Goal: Task Accomplishment & Management: Manage account settings

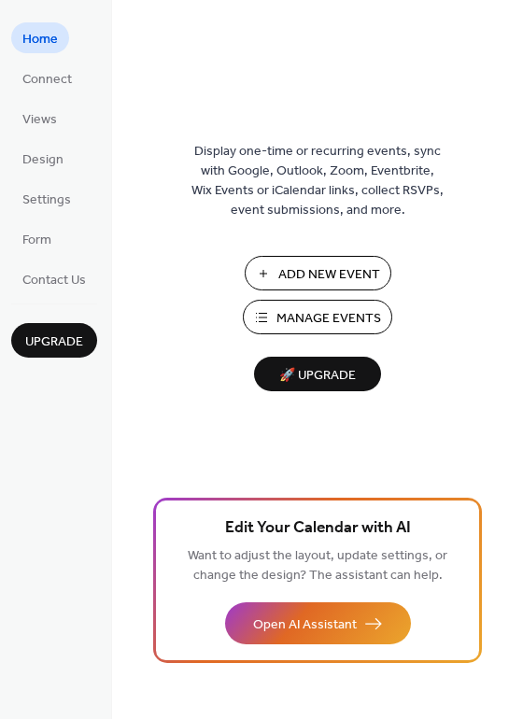
click at [352, 318] on span "Manage Events" at bounding box center [329, 319] width 105 height 20
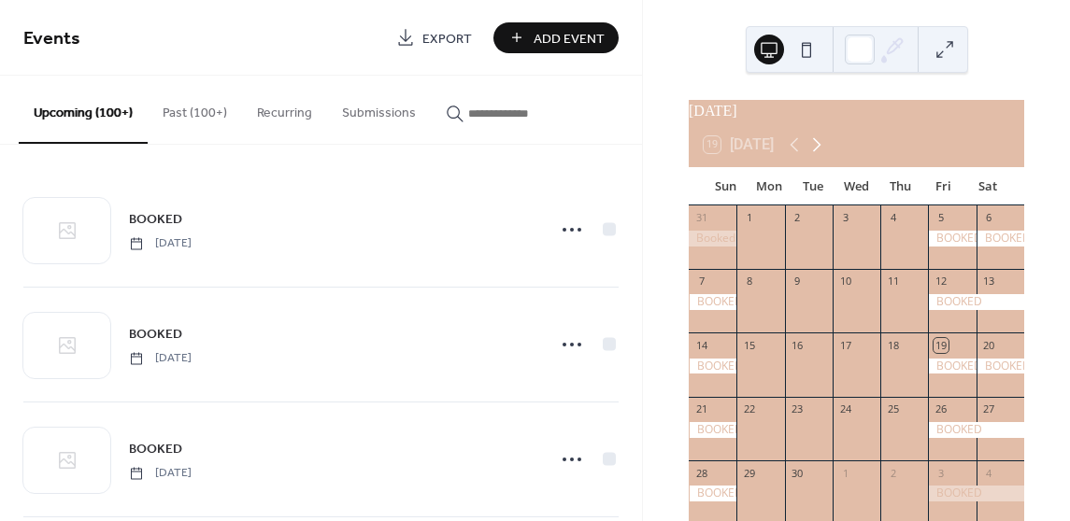
click at [819, 152] on icon at bounding box center [817, 145] width 8 height 14
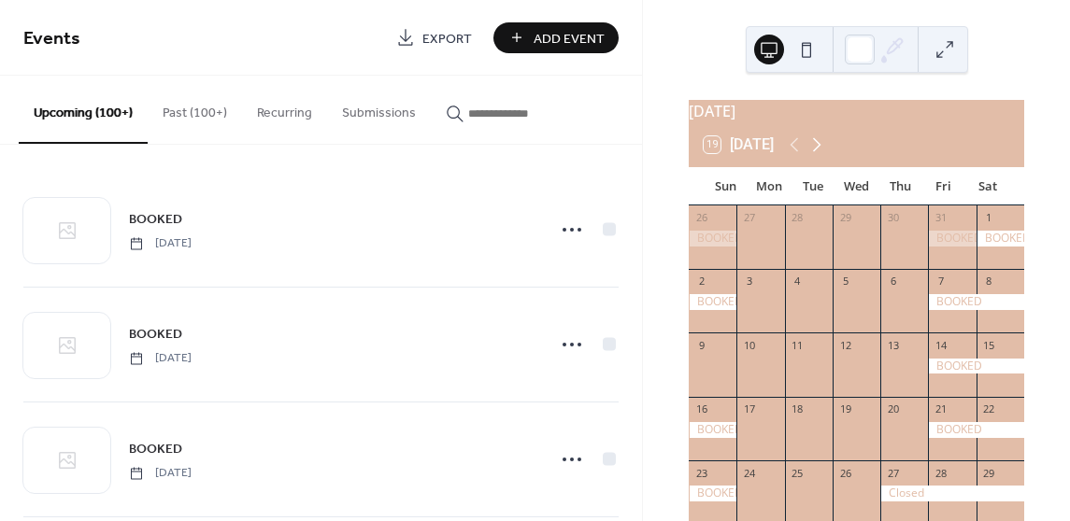
click at [819, 152] on icon at bounding box center [817, 145] width 8 height 14
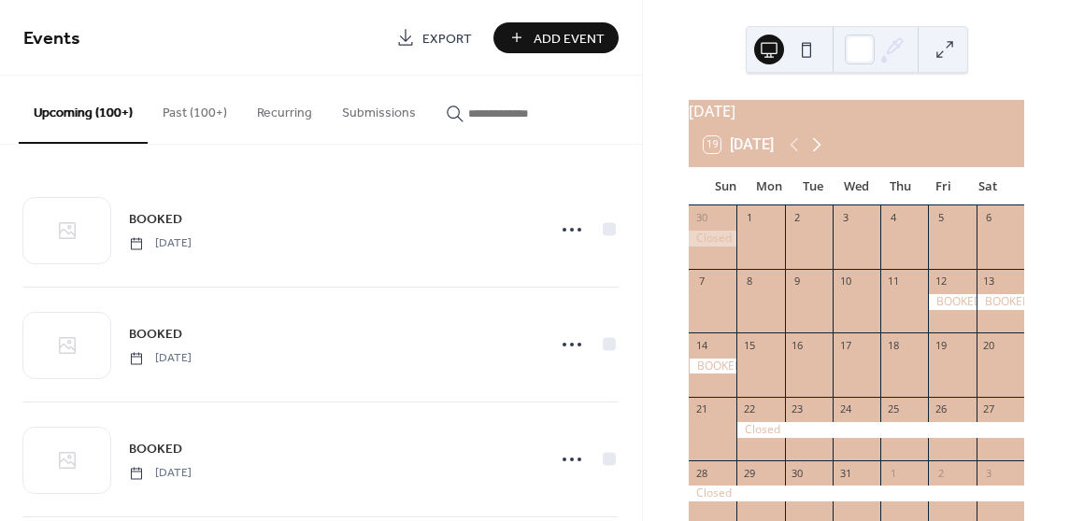
click at [819, 152] on icon at bounding box center [817, 145] width 8 height 14
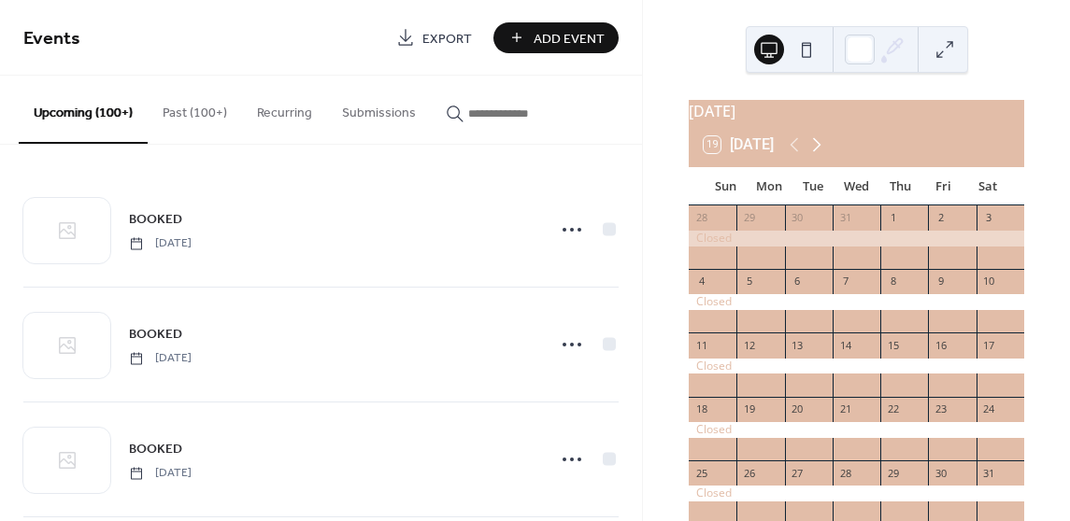
click at [819, 152] on icon at bounding box center [817, 145] width 8 height 14
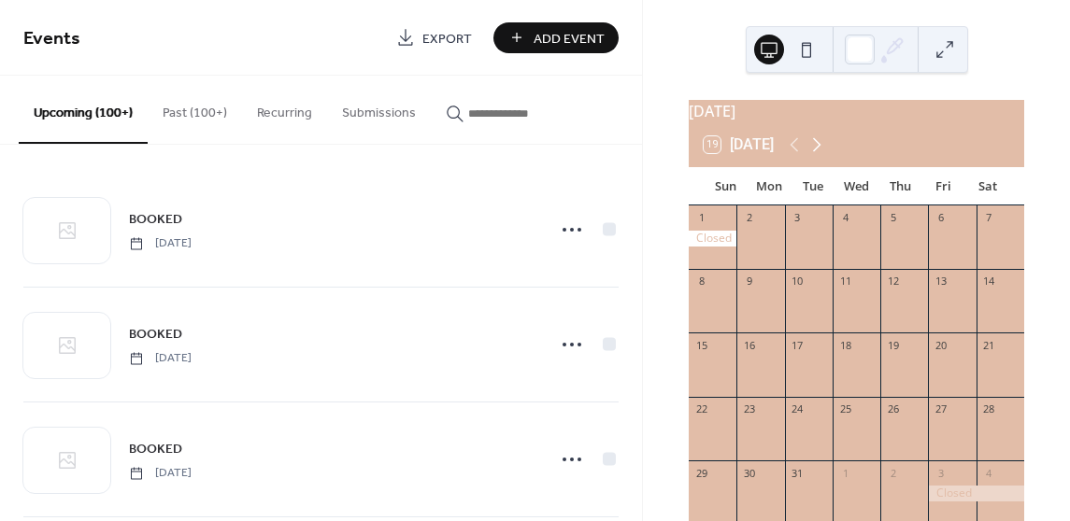
click at [819, 152] on icon at bounding box center [817, 145] width 8 height 14
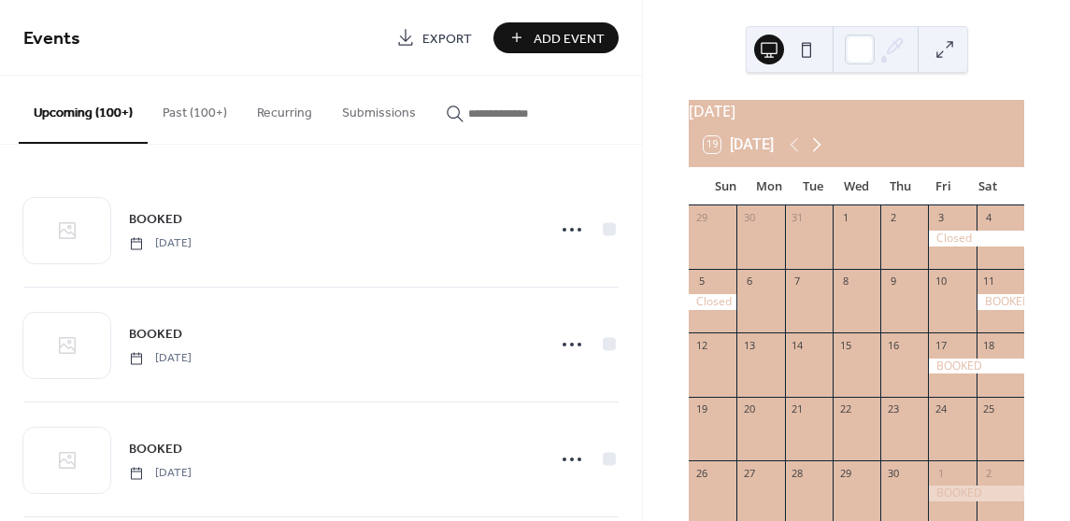
click at [819, 152] on icon at bounding box center [817, 145] width 8 height 14
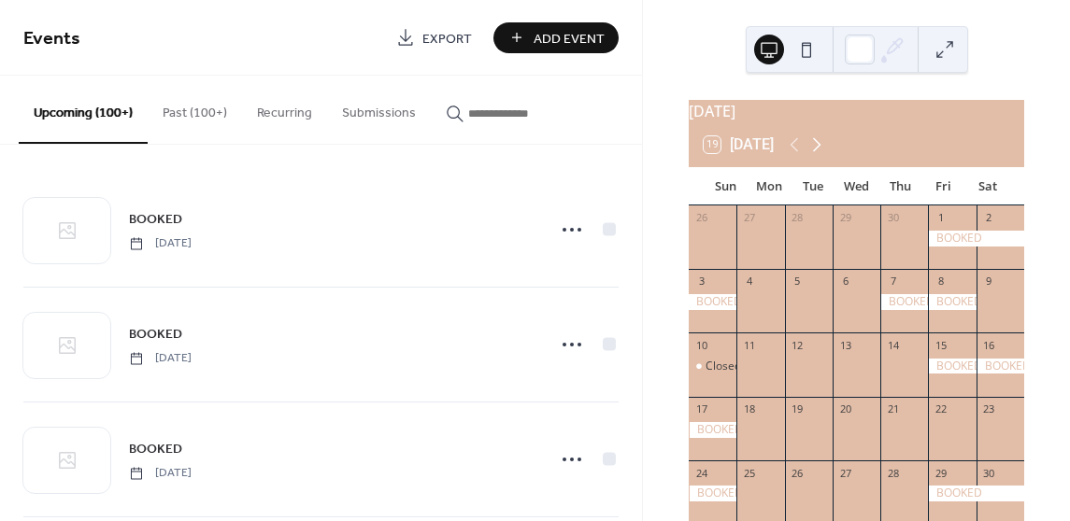
click at [819, 152] on icon at bounding box center [817, 145] width 8 height 14
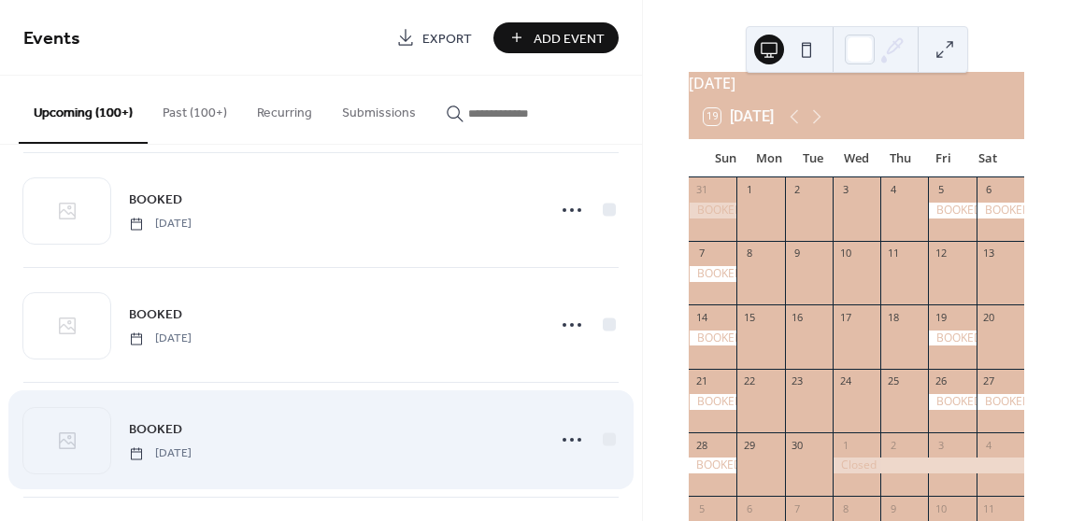
scroll to position [4730, 0]
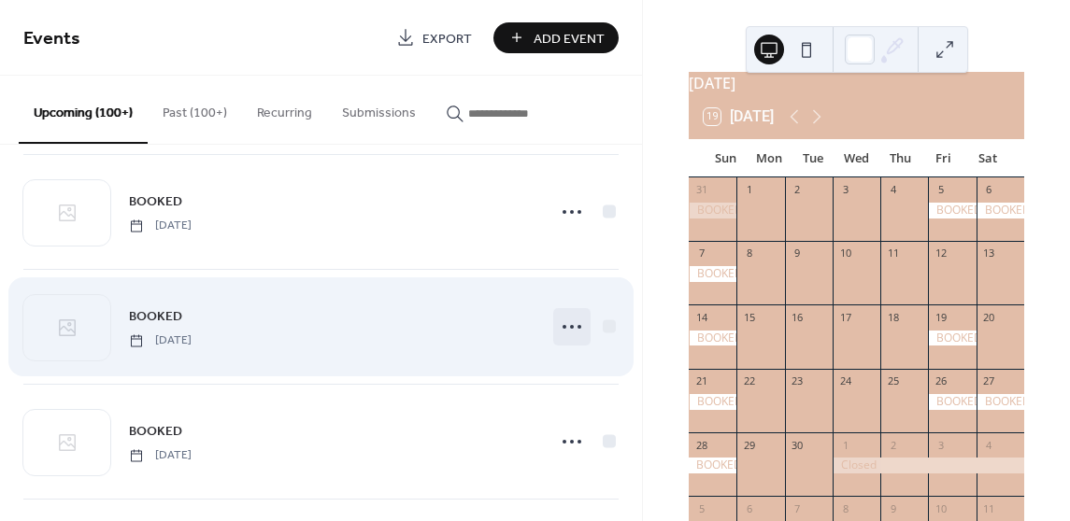
click at [561, 316] on icon at bounding box center [572, 327] width 30 height 30
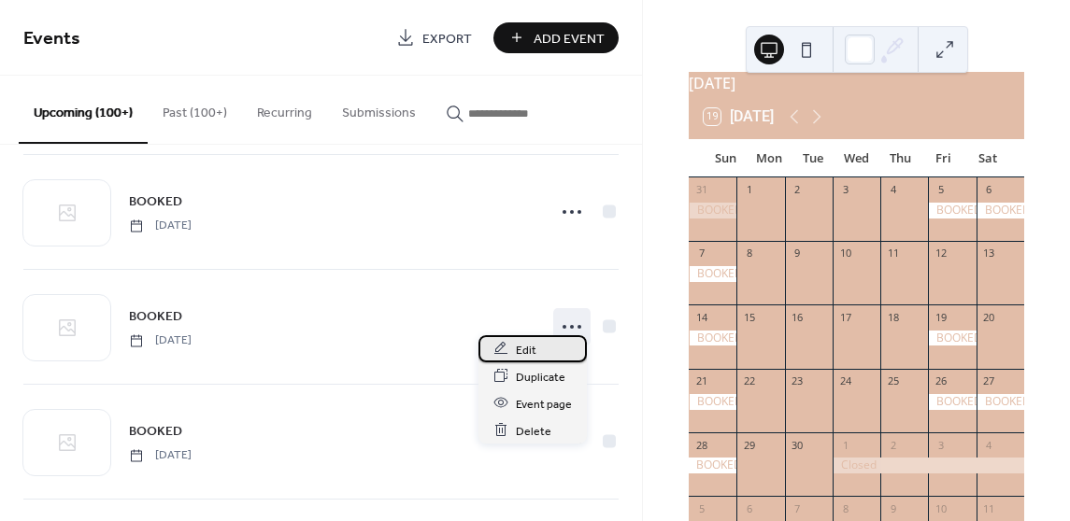
click at [551, 348] on div "Edit" at bounding box center [532, 348] width 108 height 27
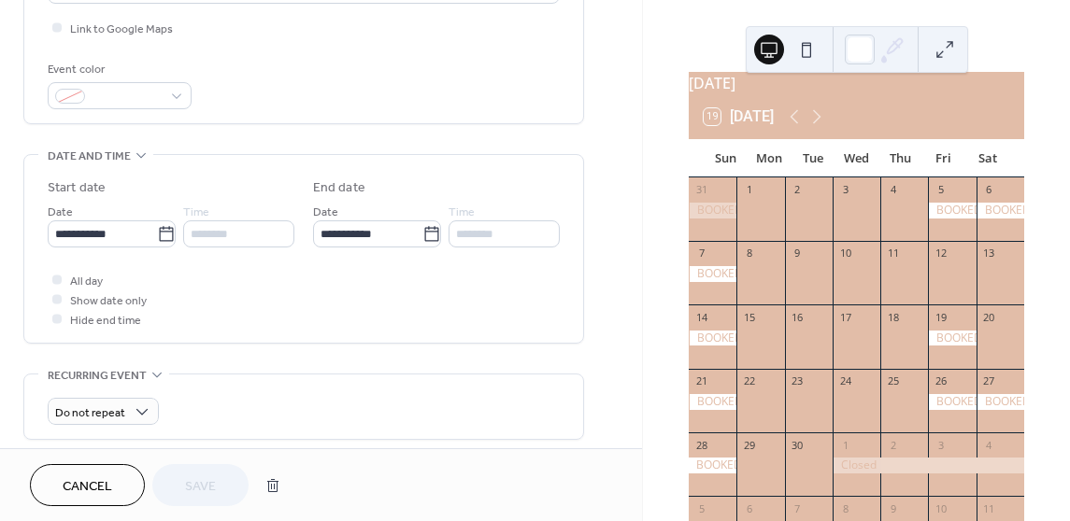
scroll to position [467, 0]
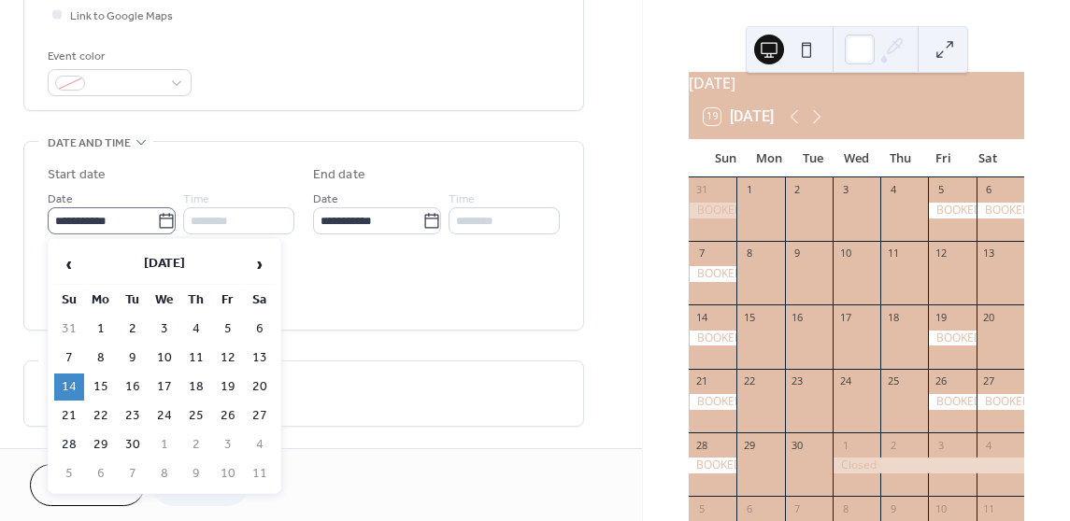
click at [165, 223] on icon at bounding box center [166, 221] width 19 height 19
click at [157, 223] on input "**********" at bounding box center [102, 220] width 109 height 27
click at [229, 349] on td "12" at bounding box center [228, 358] width 30 height 27
type input "**********"
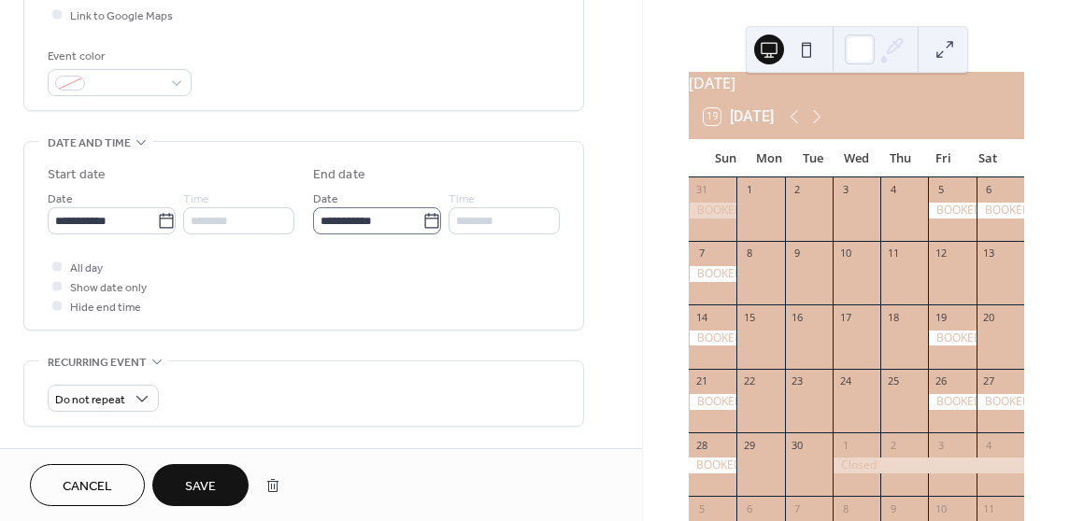
click at [433, 217] on icon at bounding box center [431, 220] width 14 height 15
click at [422, 217] on input "**********" at bounding box center [367, 220] width 109 height 27
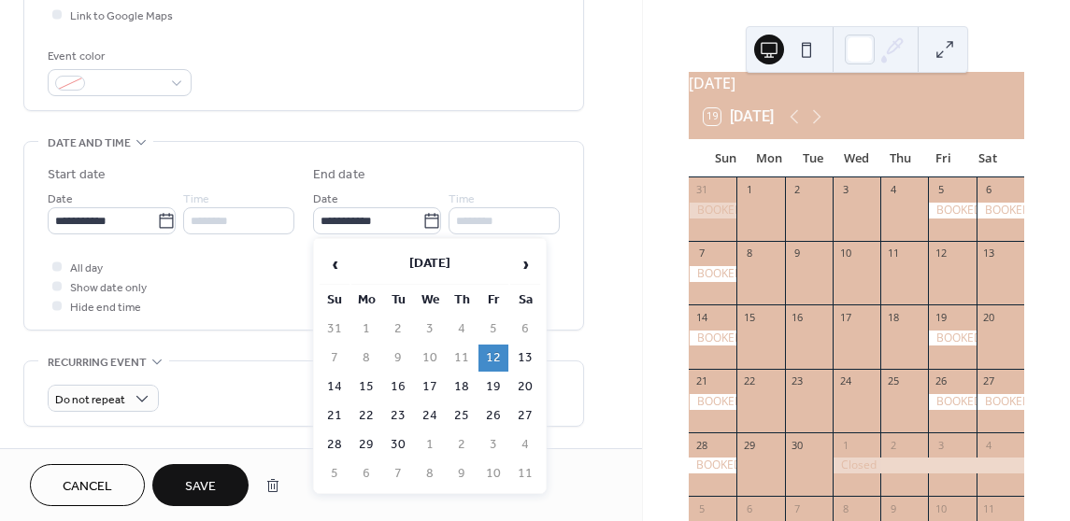
click at [339, 384] on td "14" at bounding box center [335, 387] width 30 height 27
type input "**********"
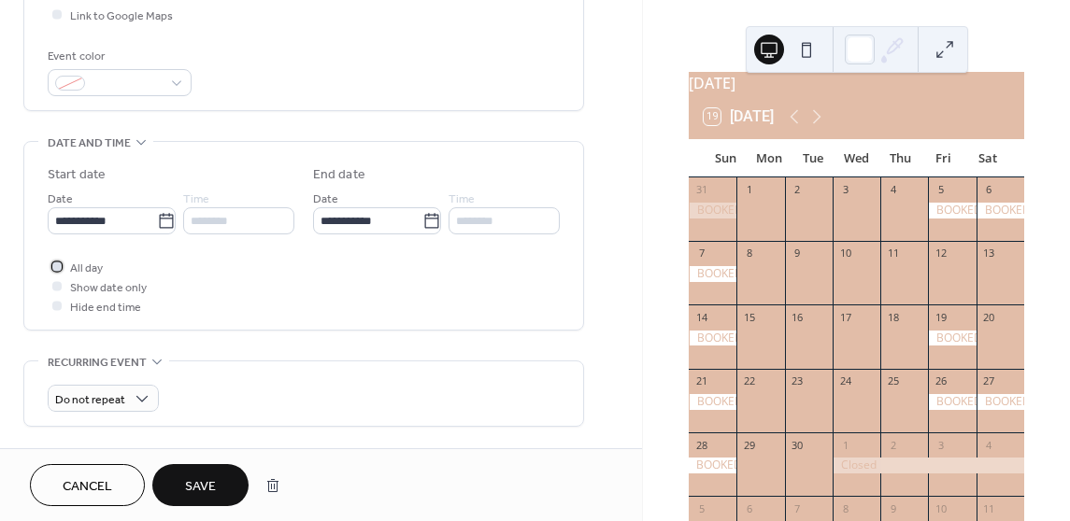
click at [54, 264] on icon at bounding box center [57, 266] width 6 height 6
click at [59, 266] on div at bounding box center [56, 266] width 9 height 9
click at [216, 477] on span "Save" at bounding box center [200, 487] width 31 height 20
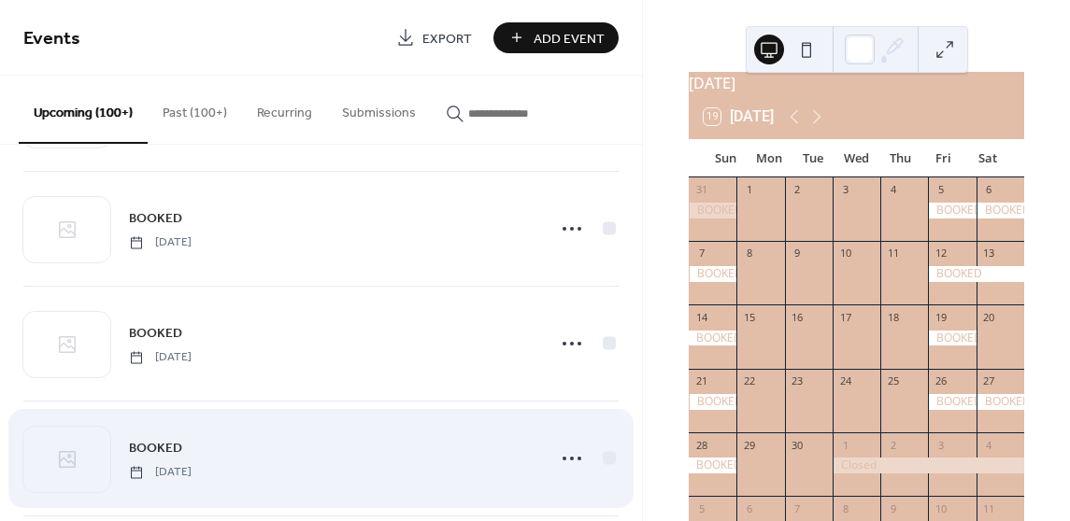
scroll to position [4356, 0]
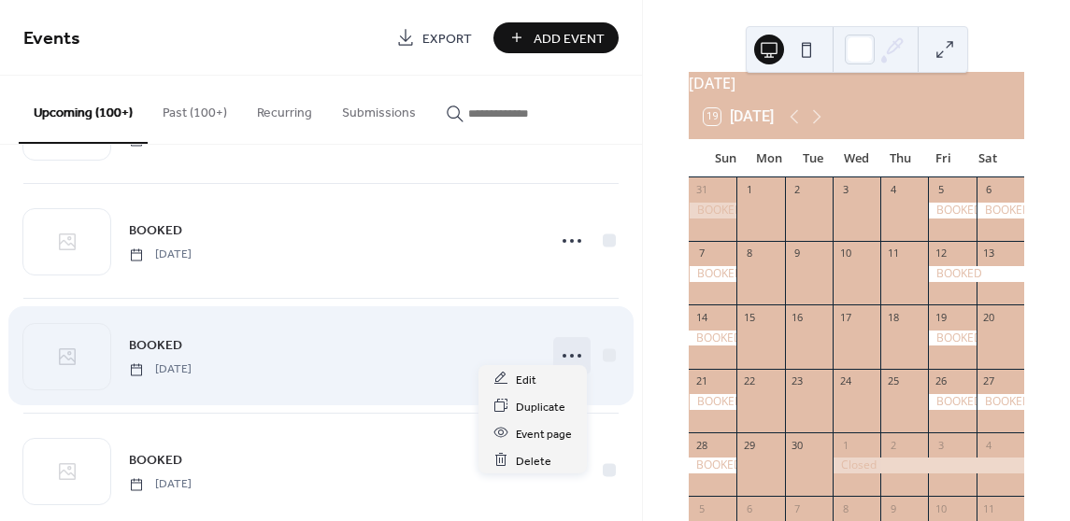
click at [561, 341] on icon at bounding box center [572, 356] width 30 height 30
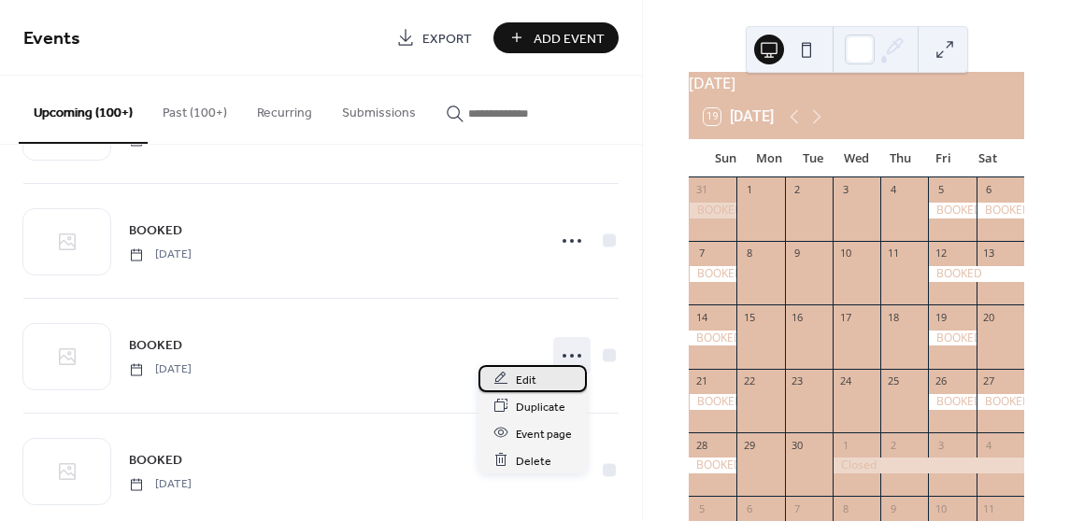
click at [543, 376] on div "Edit" at bounding box center [532, 378] width 108 height 27
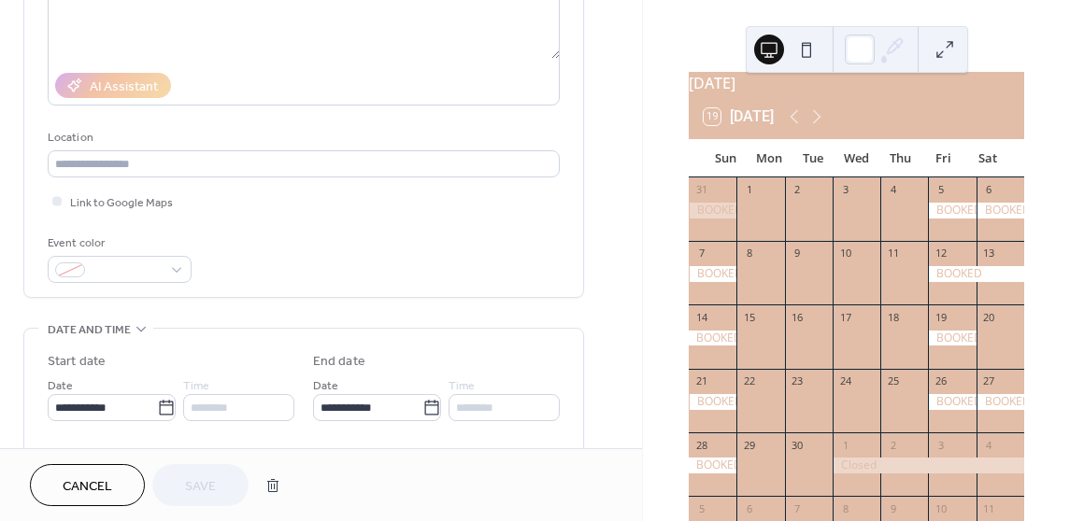
scroll to position [280, 0]
click at [105, 477] on span "Cancel" at bounding box center [88, 487] width 50 height 20
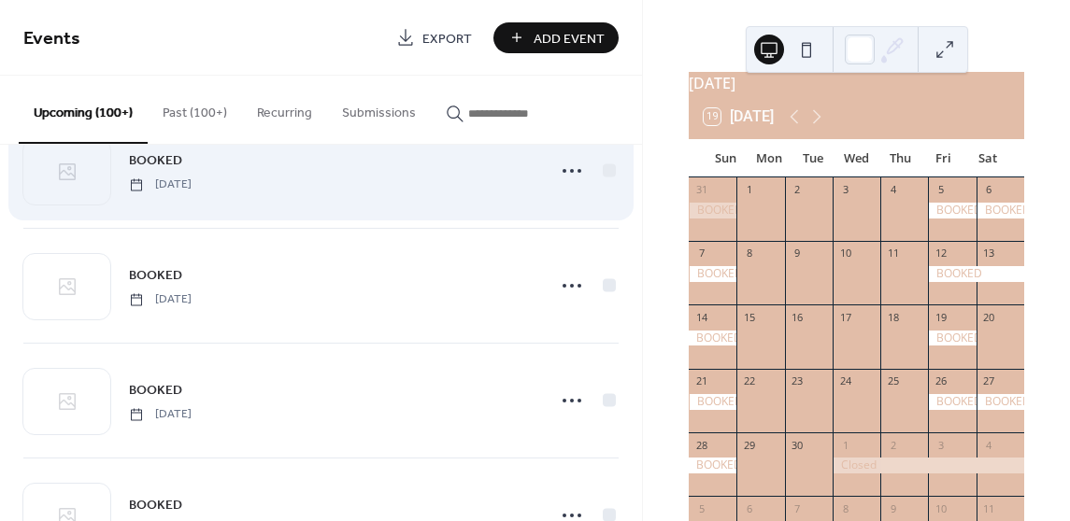
scroll to position [4543, 0]
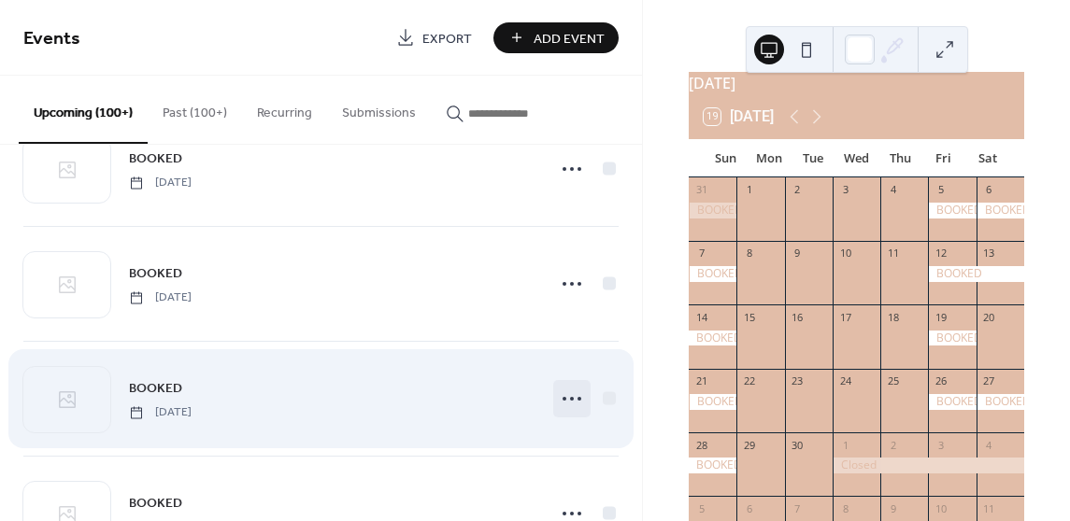
click at [562, 387] on icon at bounding box center [572, 399] width 30 height 30
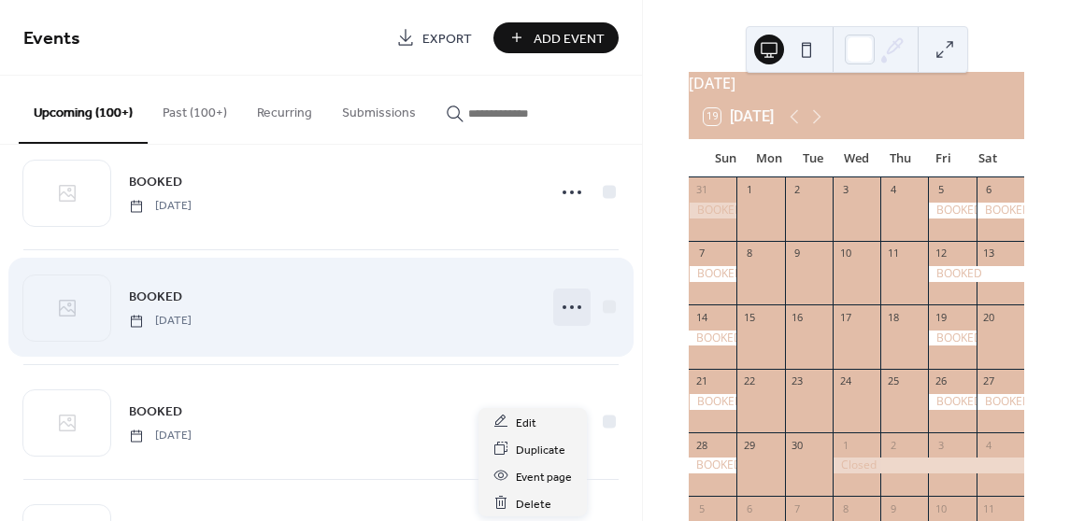
scroll to position [4636, 0]
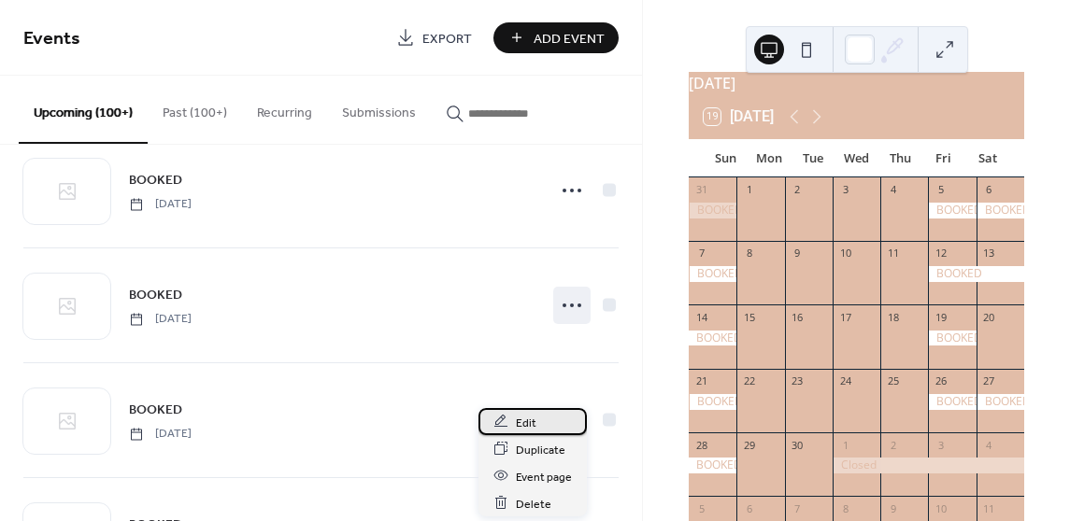
click at [534, 420] on span "Edit" at bounding box center [526, 423] width 21 height 20
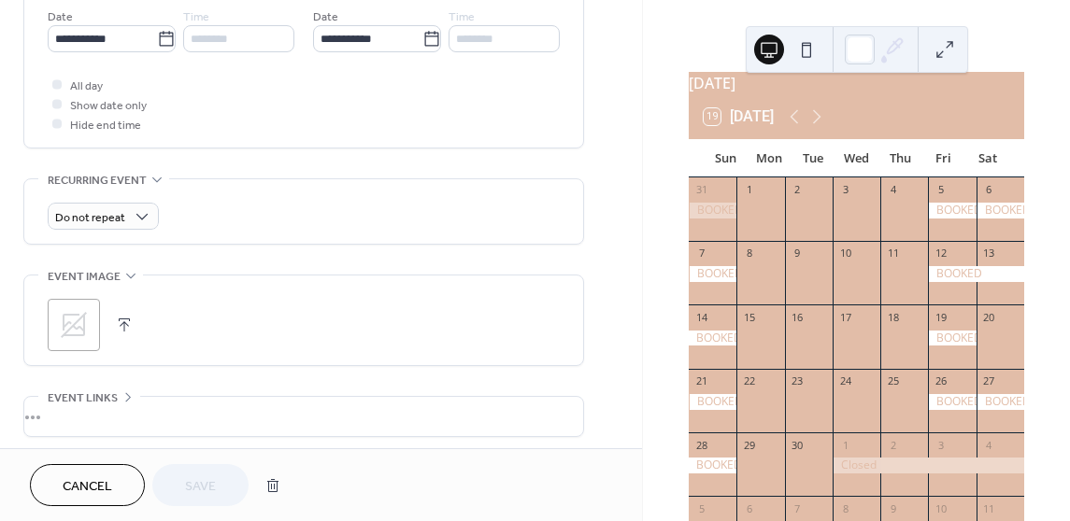
scroll to position [795, 0]
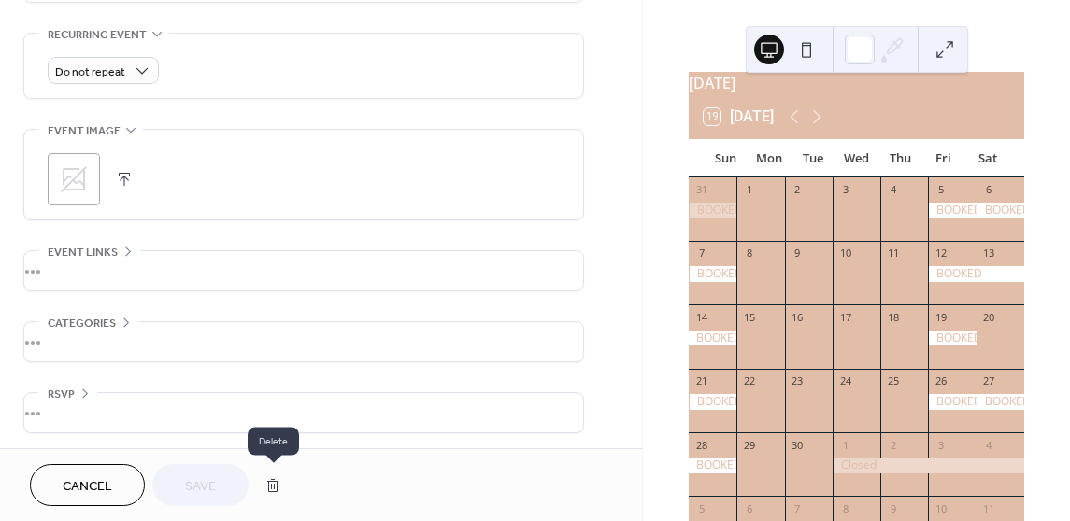
click at [282, 482] on button "button" at bounding box center [273, 485] width 34 height 37
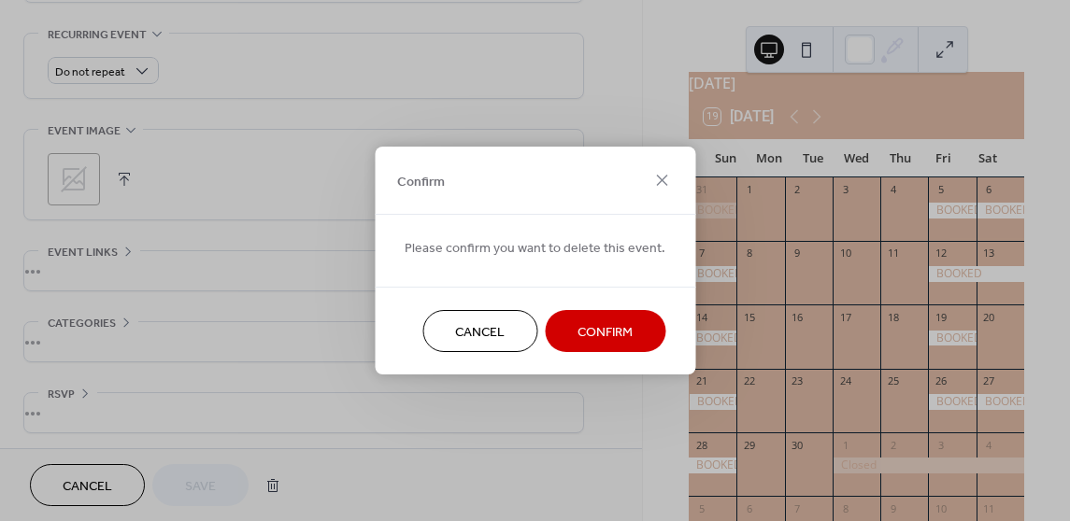
click at [605, 337] on span "Confirm" at bounding box center [604, 333] width 55 height 20
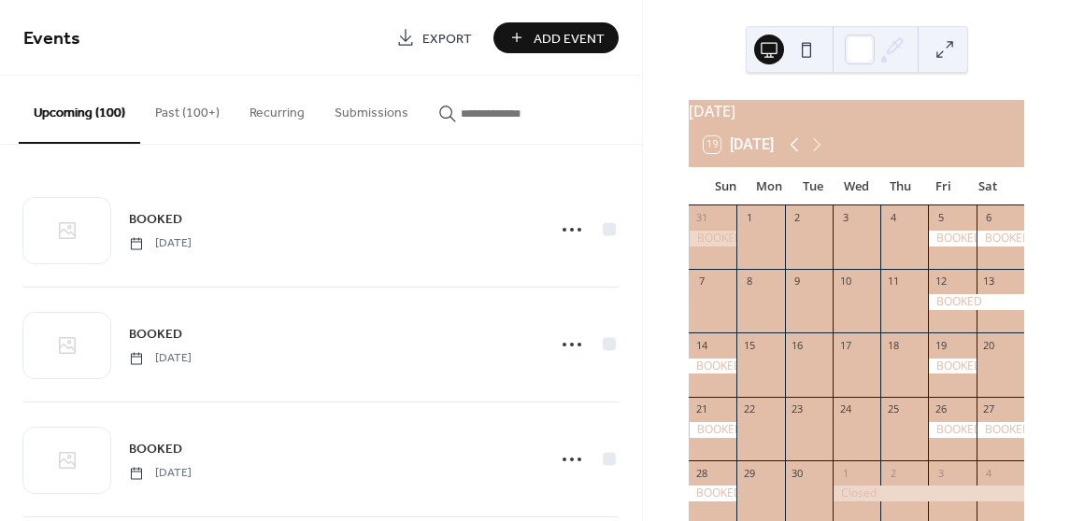
click at [799, 152] on icon at bounding box center [794, 145] width 8 height 14
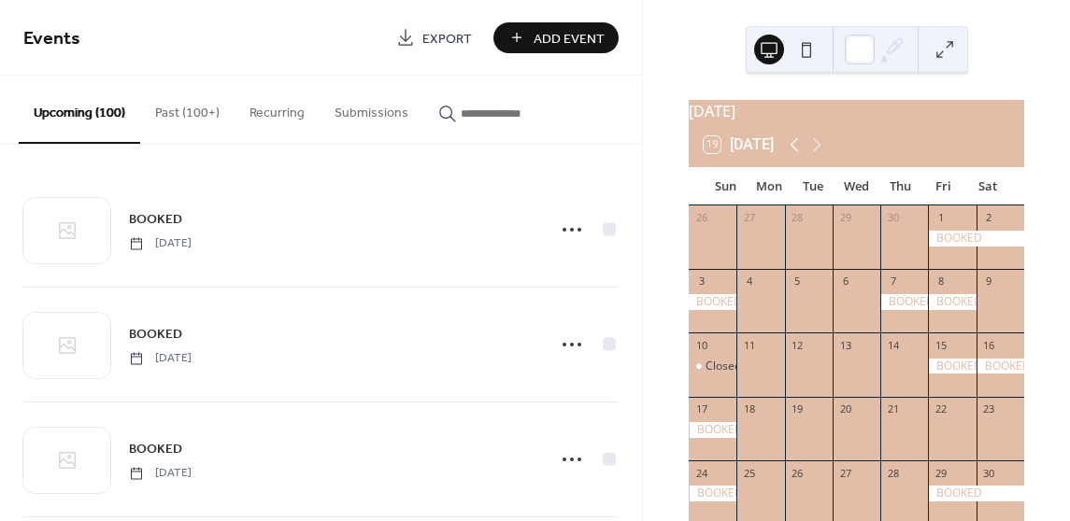
click at [799, 152] on icon at bounding box center [794, 145] width 8 height 14
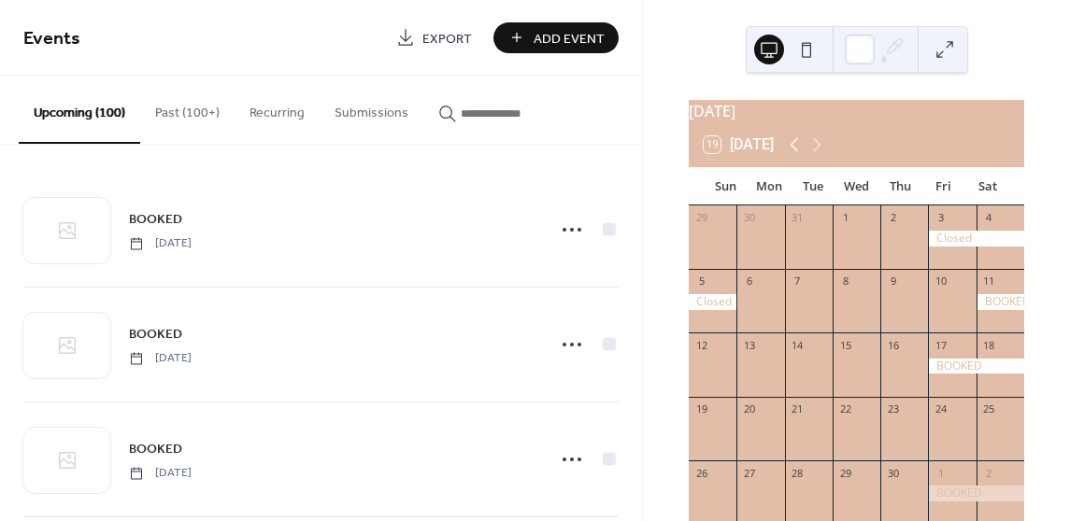
click at [799, 152] on icon at bounding box center [794, 145] width 8 height 14
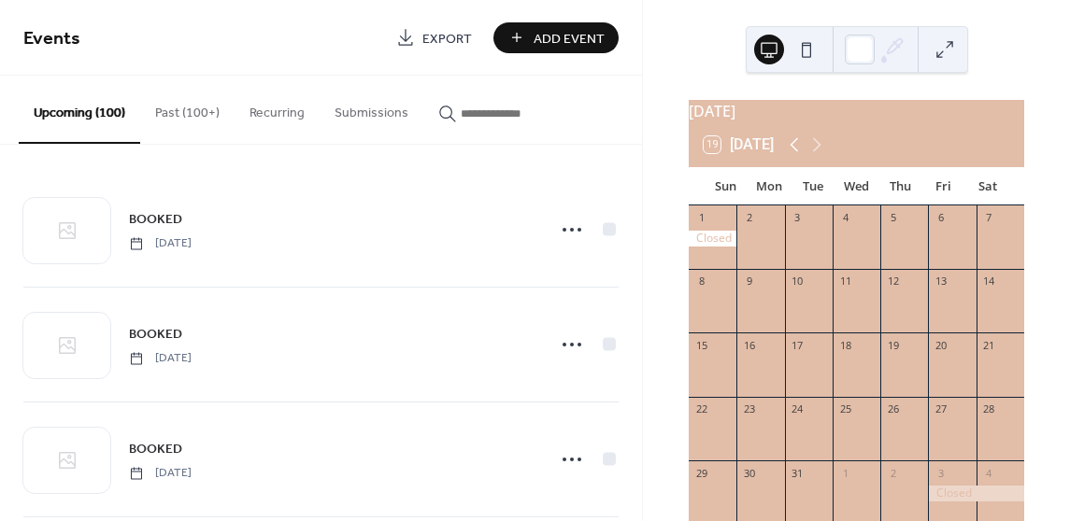
click at [799, 152] on icon at bounding box center [794, 145] width 8 height 14
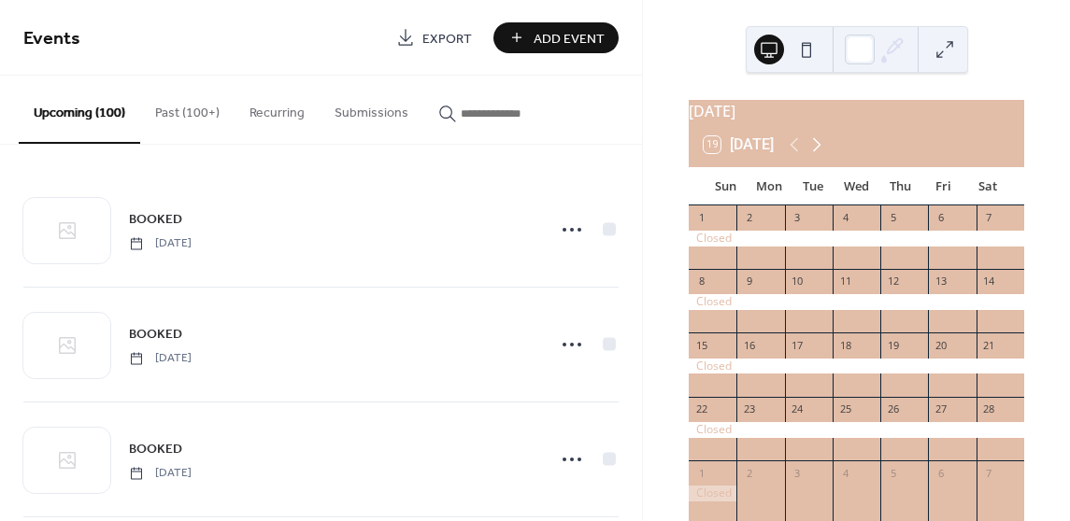
click at [823, 156] on icon at bounding box center [816, 145] width 22 height 22
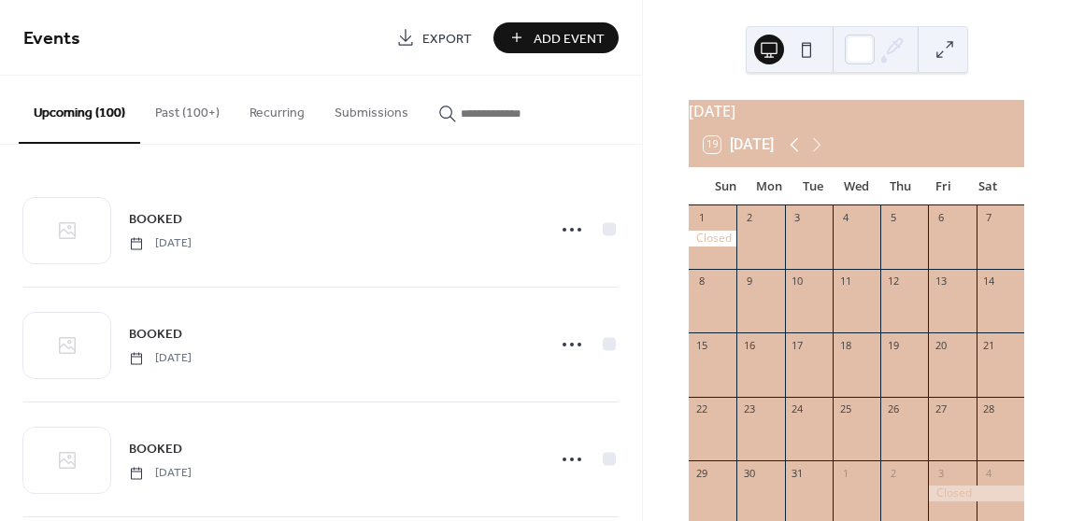
click at [797, 156] on icon at bounding box center [794, 145] width 22 height 22
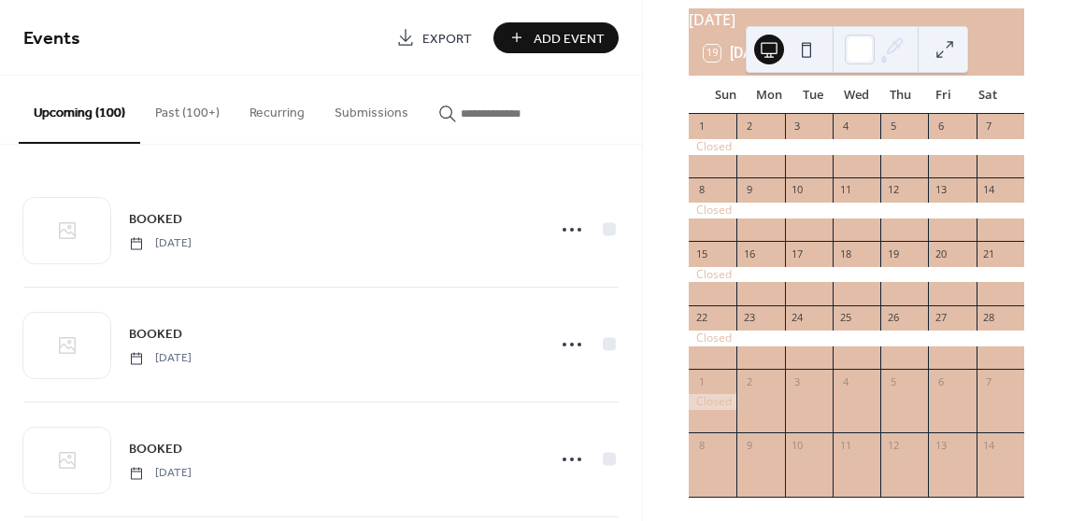
scroll to position [93, 0]
